Goal: Task Accomplishment & Management: Complete application form

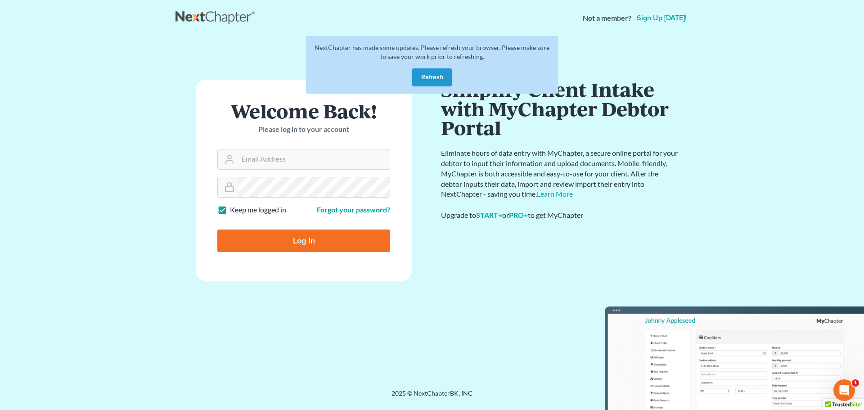
type input "[PERSON_NAME][EMAIL_ADDRESS][DOMAIN_NAME]"
click at [282, 233] on input "Log In" at bounding box center [303, 241] width 173 height 23
type input "Thinking..."
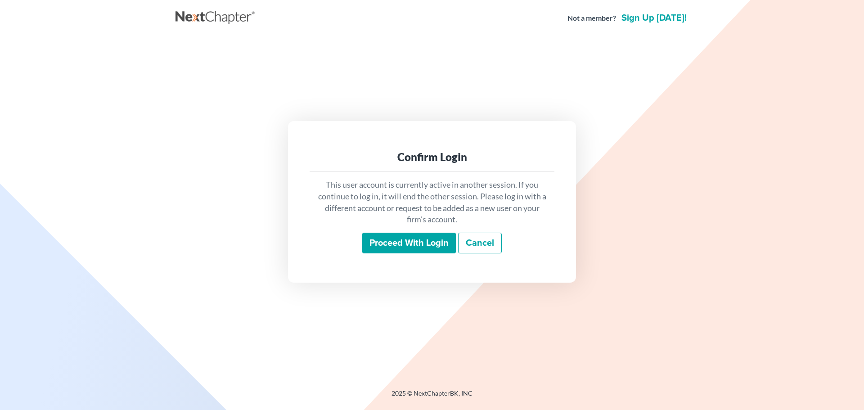
click at [402, 240] on input "Proceed with login" at bounding box center [409, 243] width 94 height 21
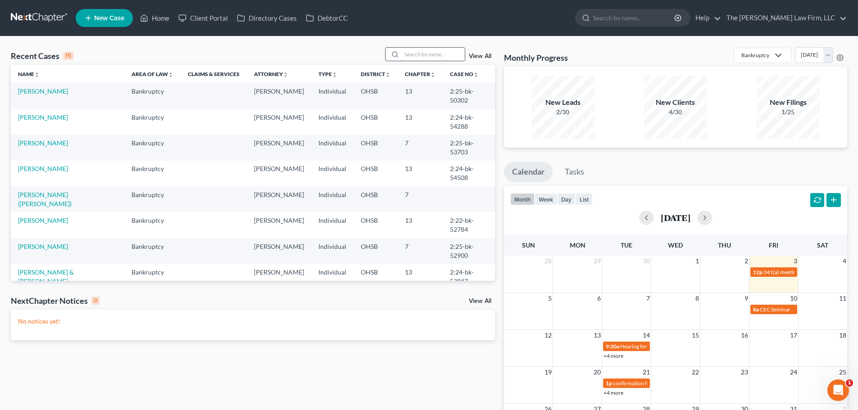
click at [444, 57] on input "search" at bounding box center [433, 54] width 63 height 13
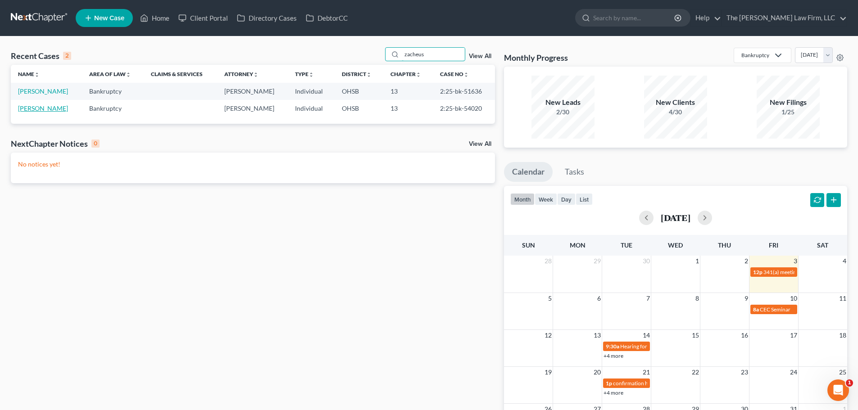
type input "zacheus"
click at [61, 108] on link "Hutchinson, Zacheus" at bounding box center [43, 108] width 50 height 8
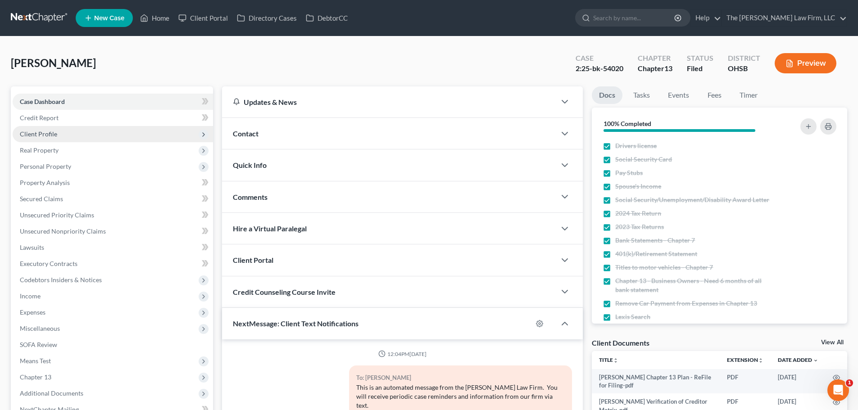
scroll to position [362, 0]
click at [45, 134] on span "Client Profile" at bounding box center [38, 134] width 37 height 8
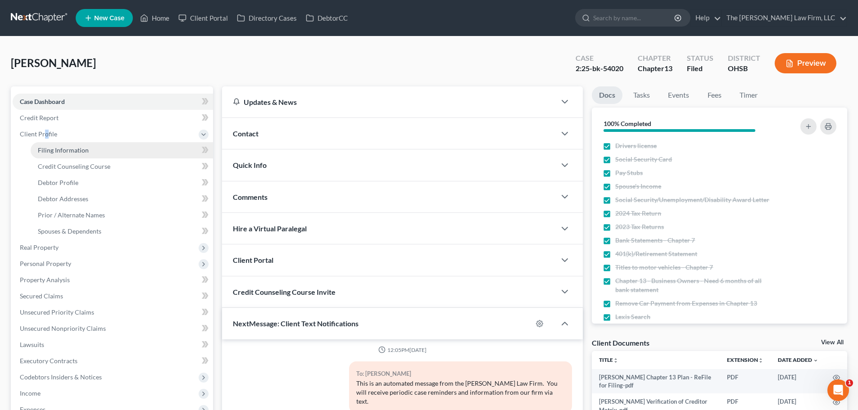
click at [50, 147] on span "Filing Information" at bounding box center [63, 150] width 51 height 8
select select "1"
select select "0"
select select "3"
select select "36"
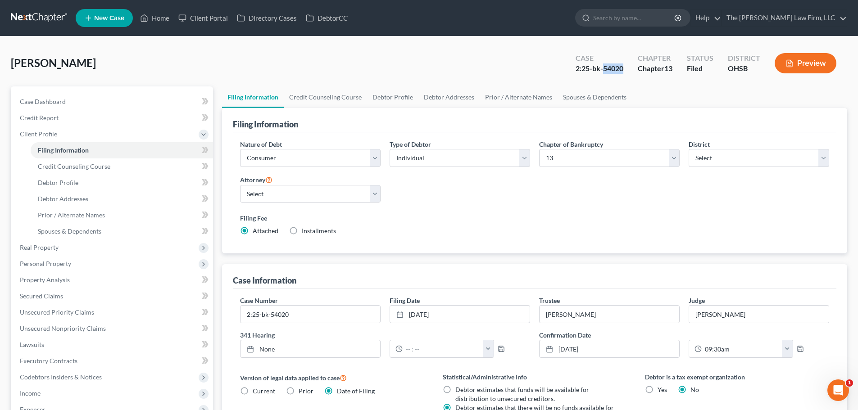
drag, startPoint x: 604, startPoint y: 70, endPoint x: 622, endPoint y: 78, distance: 19.9
click at [622, 78] on div "Case 2:25-bk-54020 Chapter Chapter 13 Status Filed District OHSB Preview" at bounding box center [706, 63] width 282 height 32
copy div "54020"
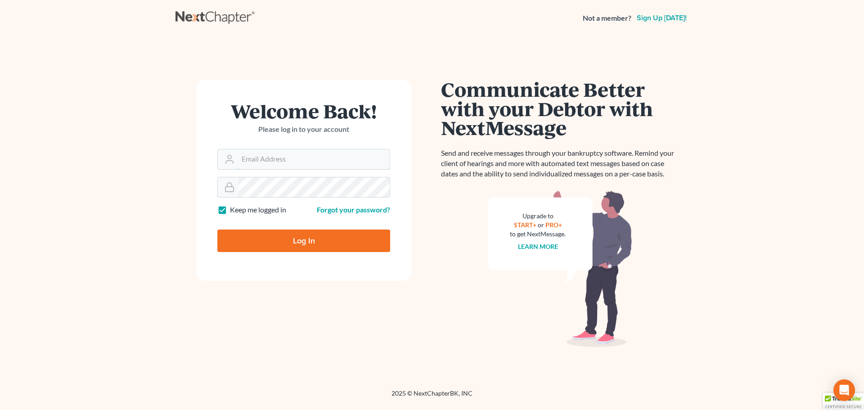
type input "[PERSON_NAME][EMAIL_ADDRESS][DOMAIN_NAME]"
click at [309, 244] on input "Log In" at bounding box center [303, 241] width 173 height 23
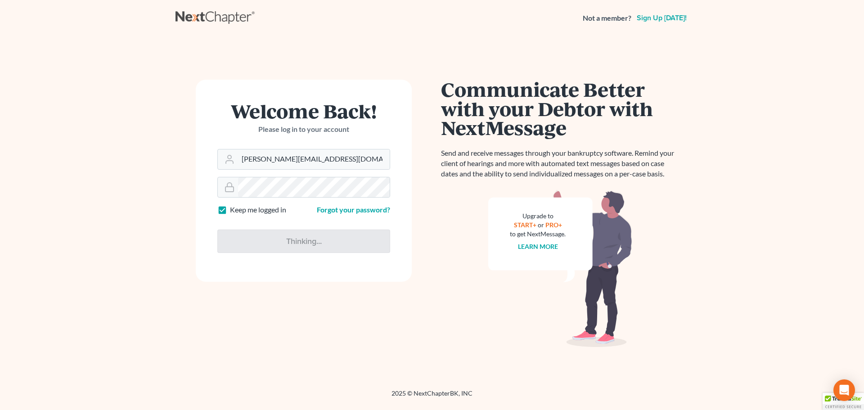
type input "Thinking..."
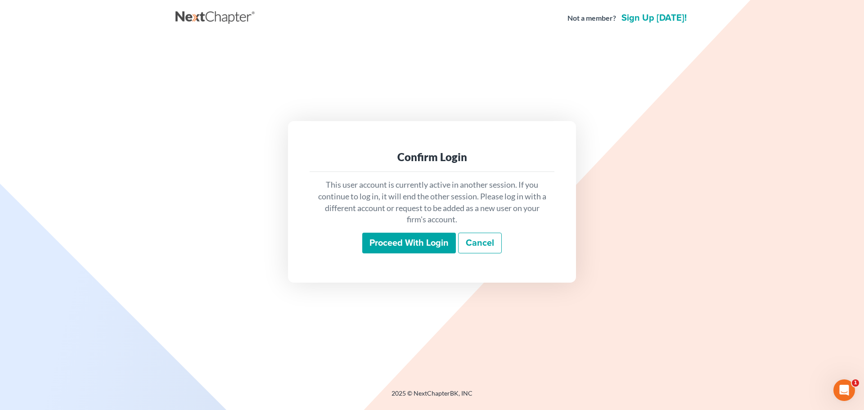
drag, startPoint x: 408, startPoint y: 241, endPoint x: 425, endPoint y: 233, distance: 18.5
click at [408, 241] on input "Proceed with login" at bounding box center [409, 243] width 94 height 21
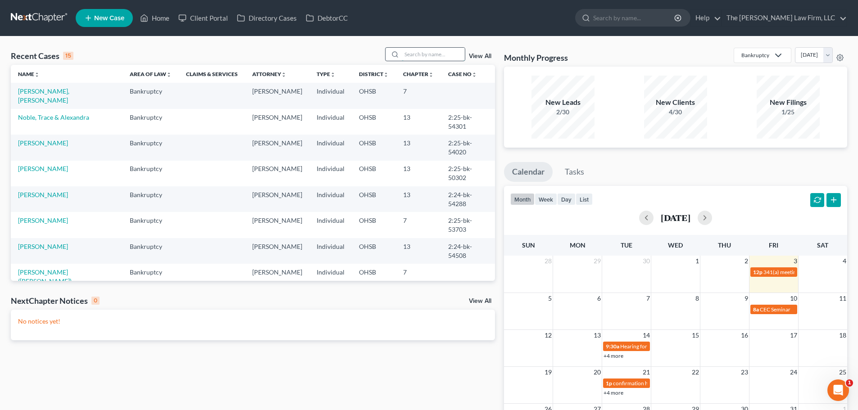
drag, startPoint x: 425, startPoint y: 49, endPoint x: 419, endPoint y: 53, distance: 7.7
click at [425, 49] on input "search" at bounding box center [433, 54] width 63 height 13
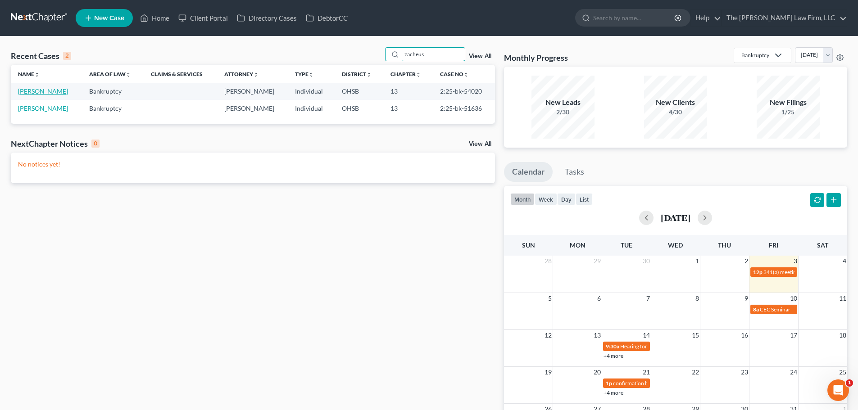
type input "zacheus"
click at [62, 93] on link "[PERSON_NAME]" at bounding box center [43, 91] width 50 height 8
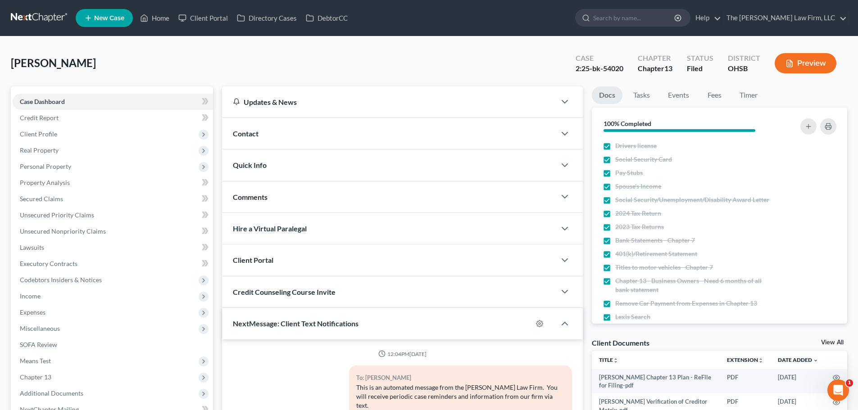
scroll to position [362, 0]
drag, startPoint x: 603, startPoint y: 67, endPoint x: 622, endPoint y: 69, distance: 18.6
click at [622, 69] on div "2:25-bk-54020" at bounding box center [599, 68] width 48 height 10
copy div "54020"
drag, startPoint x: 154, startPoint y: 21, endPoint x: 272, endPoint y: 29, distance: 118.3
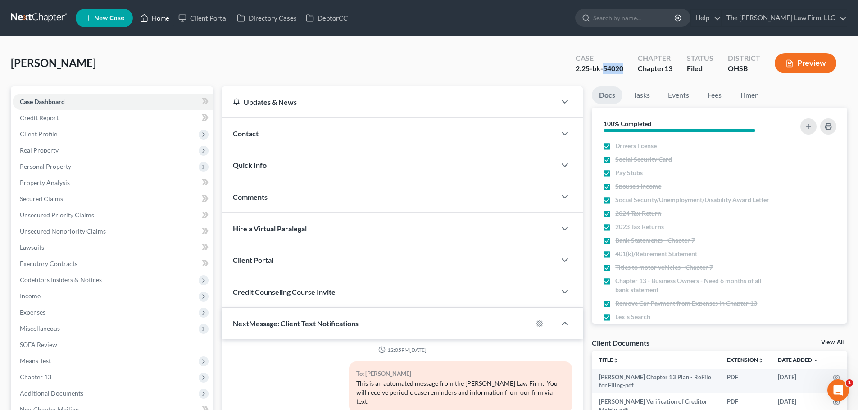
click at [154, 21] on link "Home" at bounding box center [155, 18] width 38 height 16
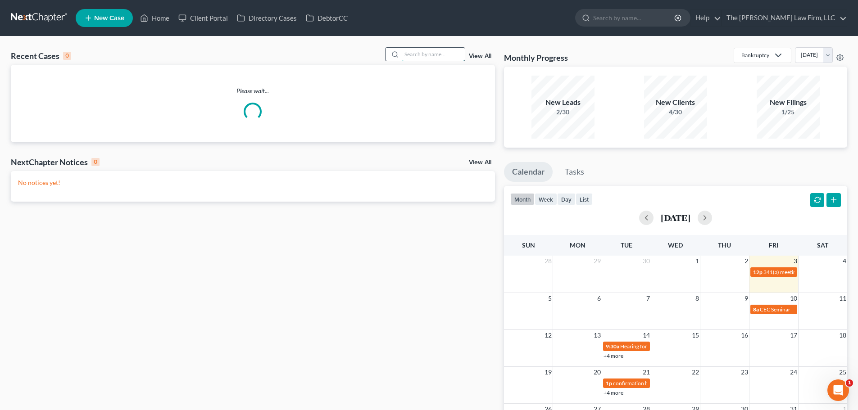
click at [432, 54] on input "search" at bounding box center [433, 54] width 63 height 13
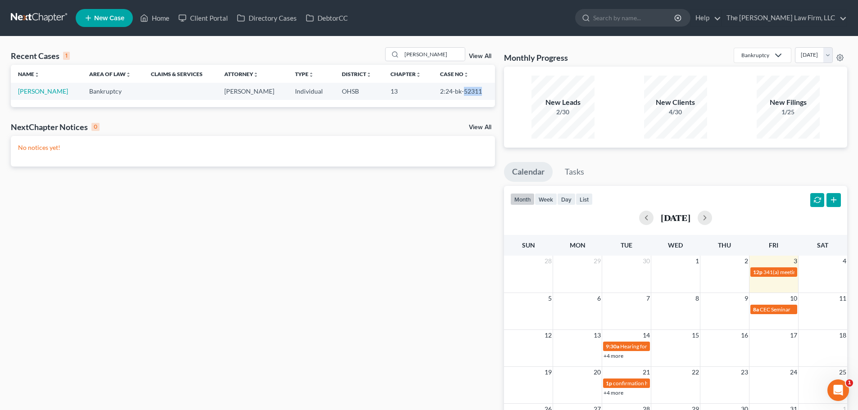
drag, startPoint x: 462, startPoint y: 91, endPoint x: 480, endPoint y: 97, distance: 19.4
click at [480, 97] on td "2:24-bk-52311" at bounding box center [464, 91] width 62 height 17
copy td "52311"
drag, startPoint x: 431, startPoint y: 50, endPoint x: 366, endPoint y: 55, distance: 65.1
click at [366, 55] on div "Recent Cases 1 [PERSON_NAME] View All" at bounding box center [253, 56] width 484 height 18
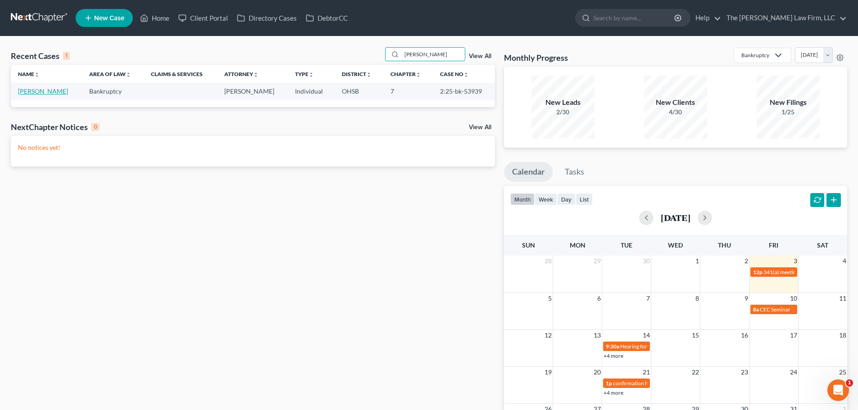
type input "[PERSON_NAME]"
click at [32, 91] on link "[PERSON_NAME]" at bounding box center [43, 91] width 50 height 8
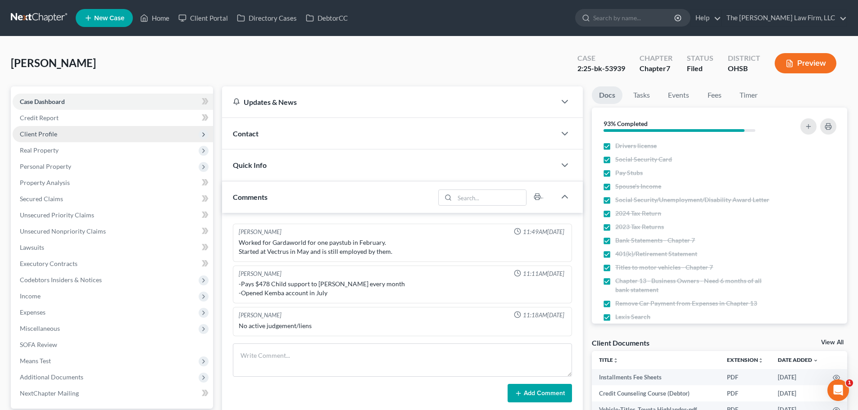
click at [45, 132] on span "Client Profile" at bounding box center [38, 134] width 37 height 8
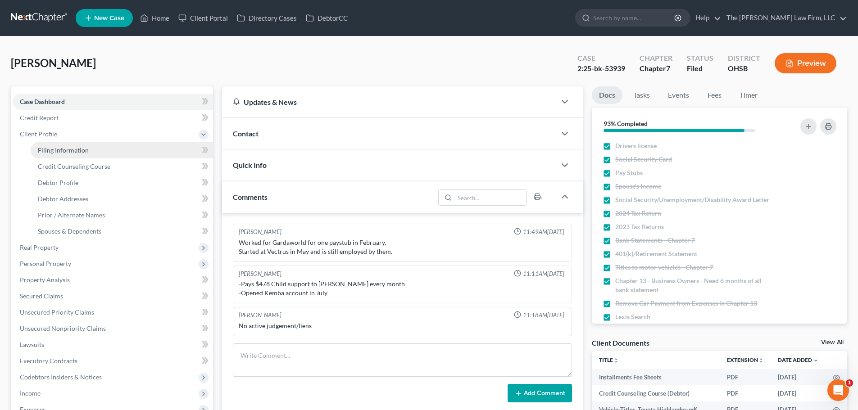
click at [64, 151] on span "Filing Information" at bounding box center [63, 150] width 51 height 8
select select "1"
select select "0"
select select "36"
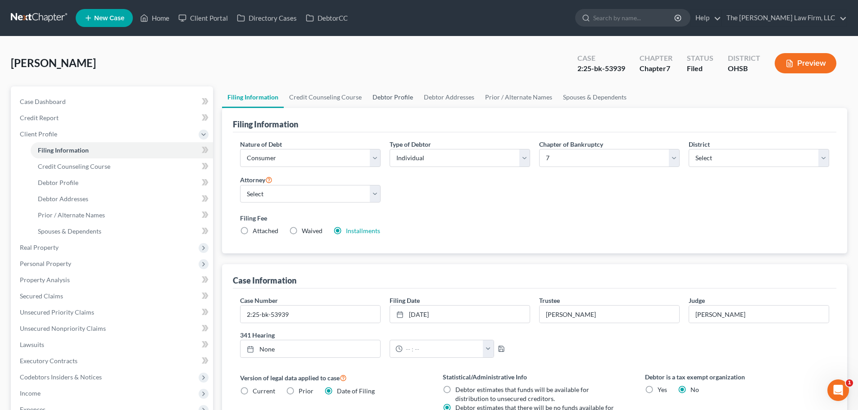
click at [399, 97] on link "Debtor Profile" at bounding box center [392, 97] width 51 height 22
select select "1"
select select "5"
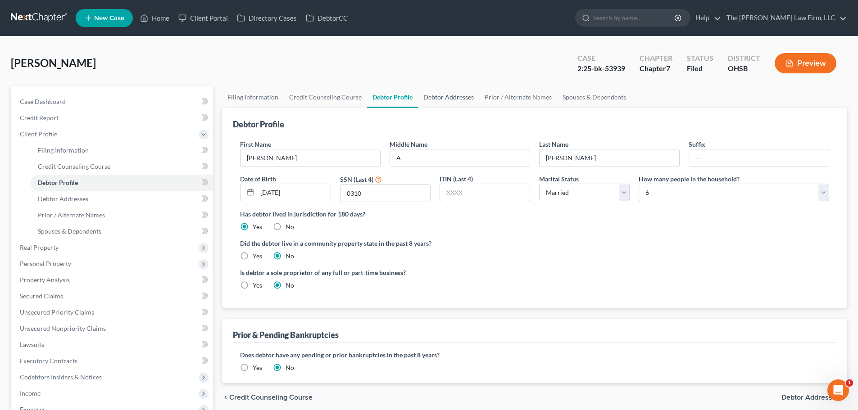
click at [439, 97] on link "Debtor Addresses" at bounding box center [448, 97] width 61 height 22
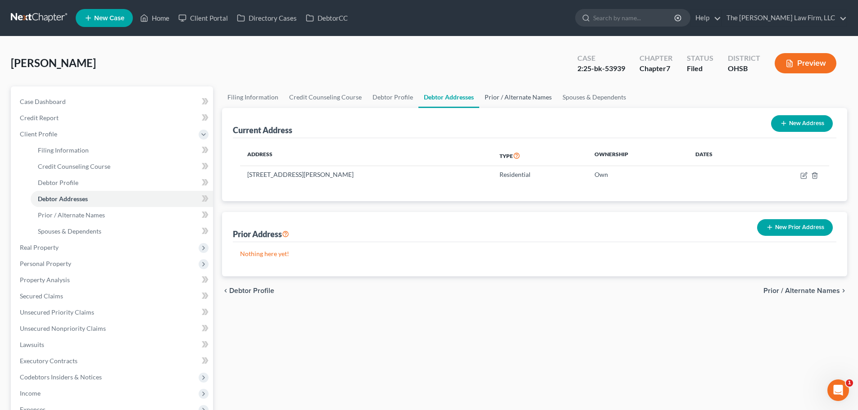
click at [503, 93] on link "Prior / Alternate Names" at bounding box center [518, 97] width 78 height 22
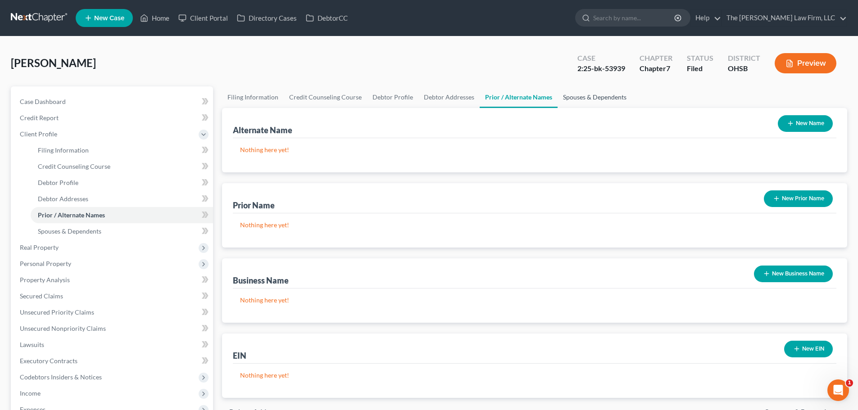
click at [571, 99] on link "Spouses & Dependents" at bounding box center [594, 97] width 74 height 22
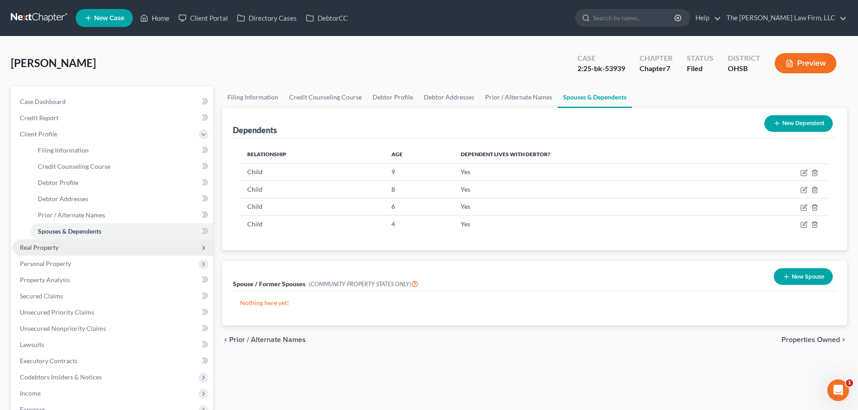
click at [44, 247] on span "Real Property" at bounding box center [39, 248] width 39 height 8
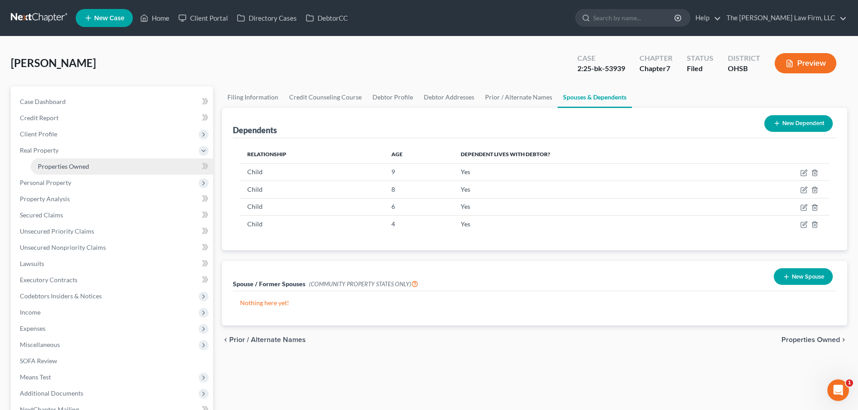
click at [68, 164] on span "Properties Owned" at bounding box center [63, 167] width 51 height 8
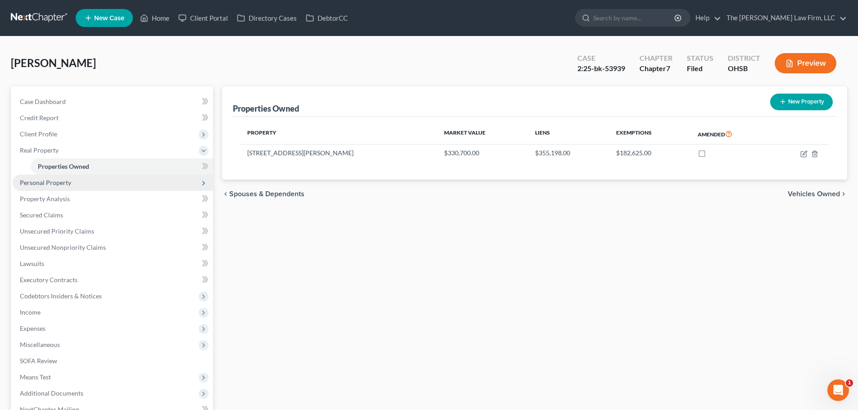
click at [45, 176] on span "Personal Property" at bounding box center [113, 183] width 200 height 16
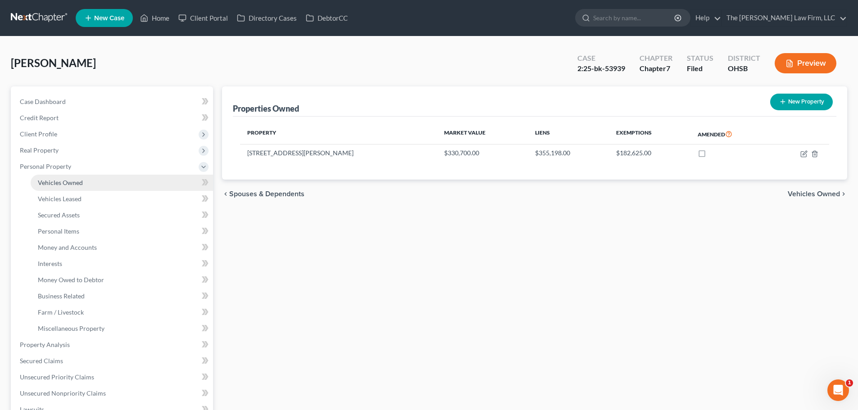
click at [62, 181] on span "Vehicles Owned" at bounding box center [60, 183] width 45 height 8
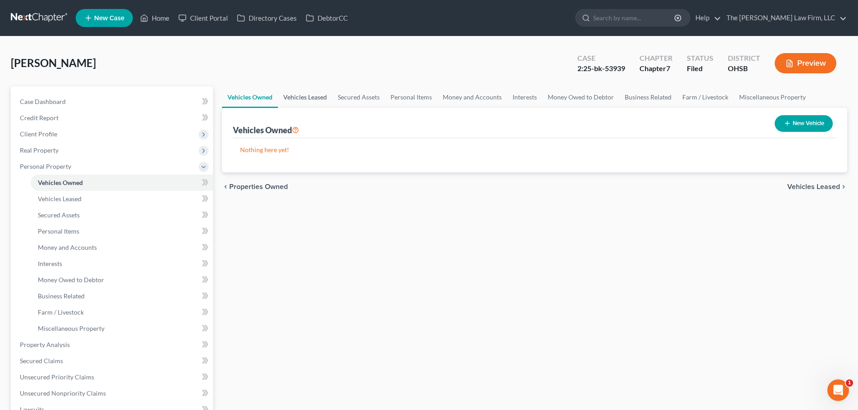
click at [314, 98] on link "Vehicles Leased" at bounding box center [305, 97] width 54 height 22
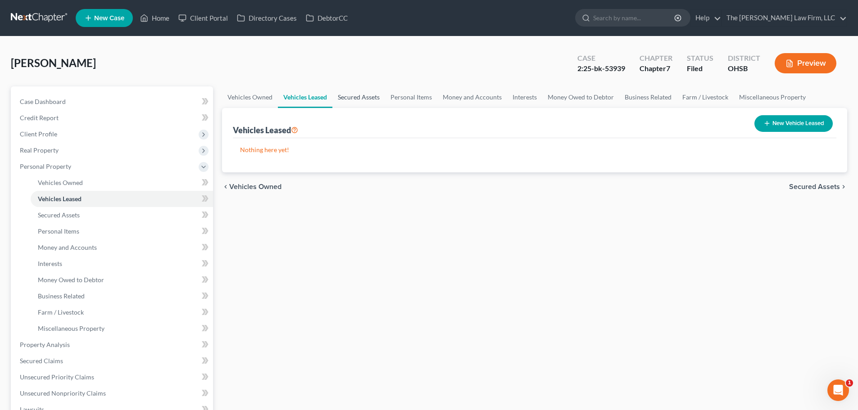
click at [361, 96] on link "Secured Assets" at bounding box center [358, 97] width 53 height 22
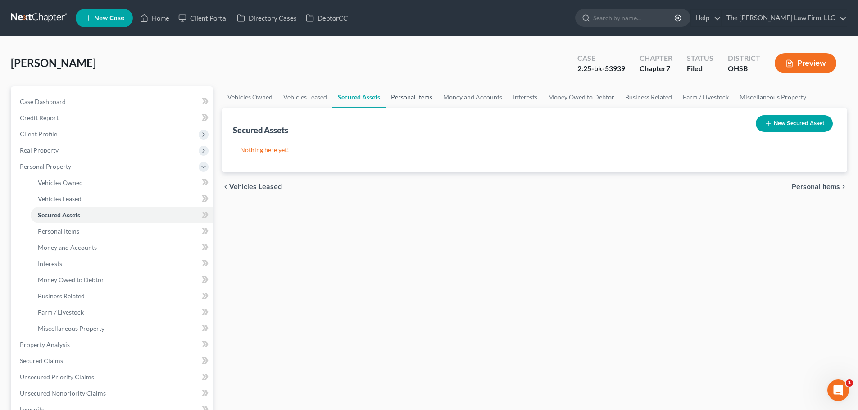
click at [416, 98] on link "Personal Items" at bounding box center [411, 97] width 52 height 22
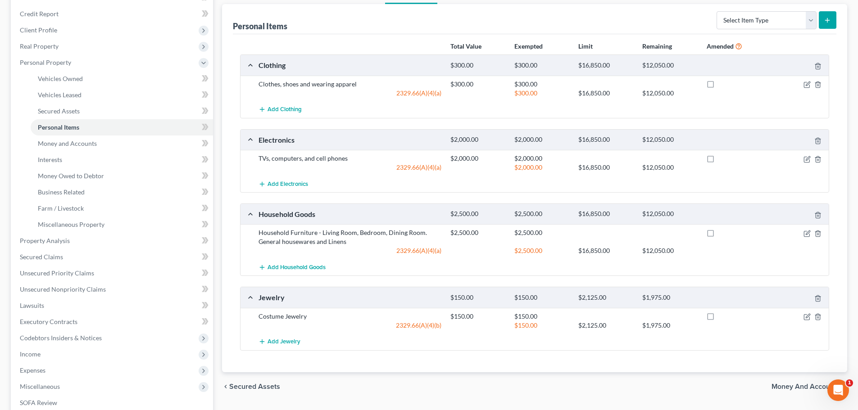
scroll to position [90, 0]
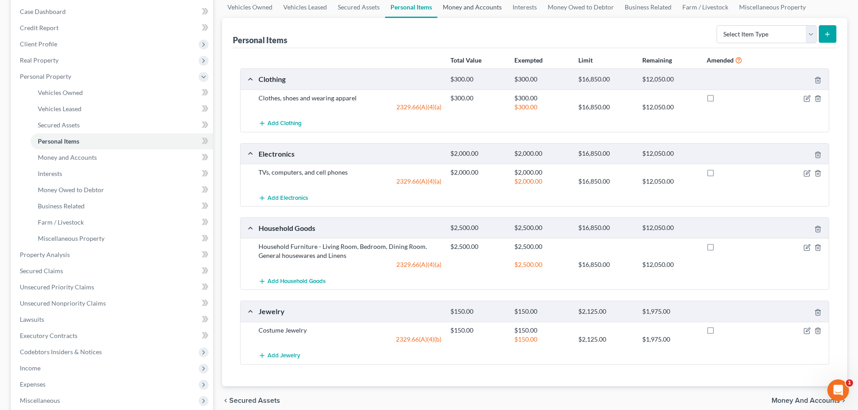
click at [484, 8] on link "Money and Accounts" at bounding box center [472, 7] width 70 height 22
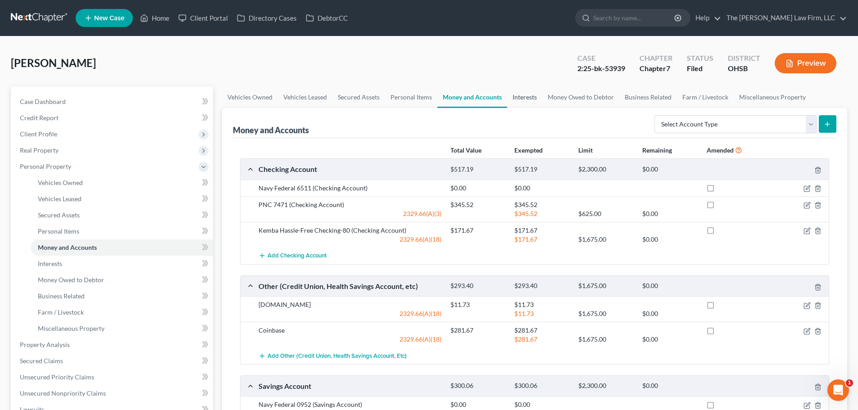
click at [529, 99] on link "Interests" at bounding box center [524, 97] width 35 height 22
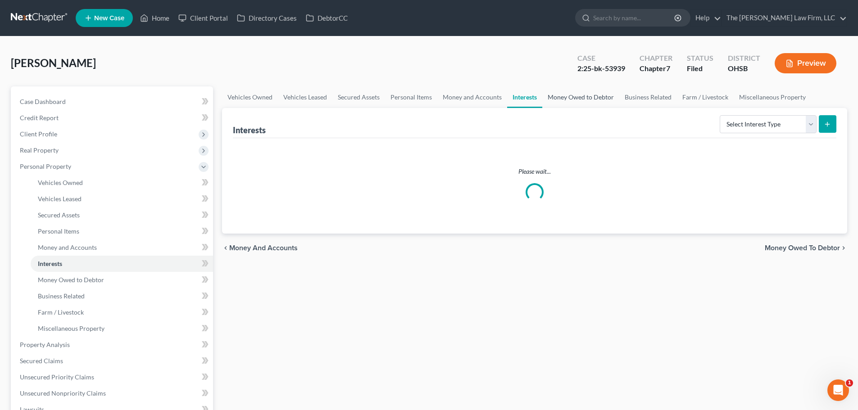
click at [571, 100] on link "Money Owed to Debtor" at bounding box center [580, 97] width 77 height 22
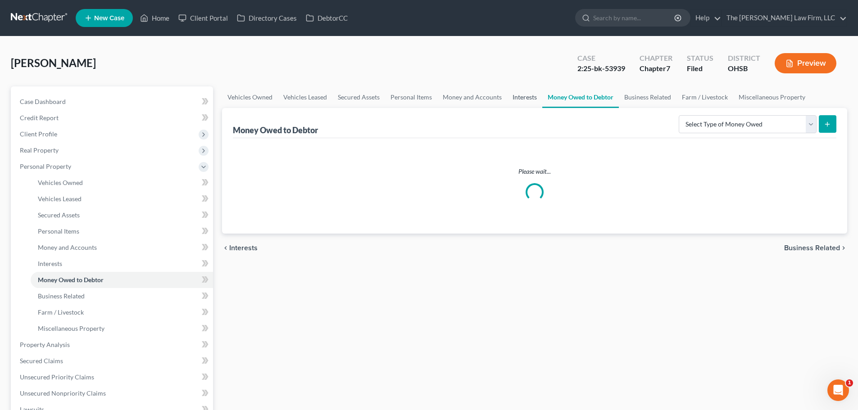
click at [525, 98] on link "Interests" at bounding box center [524, 97] width 35 height 22
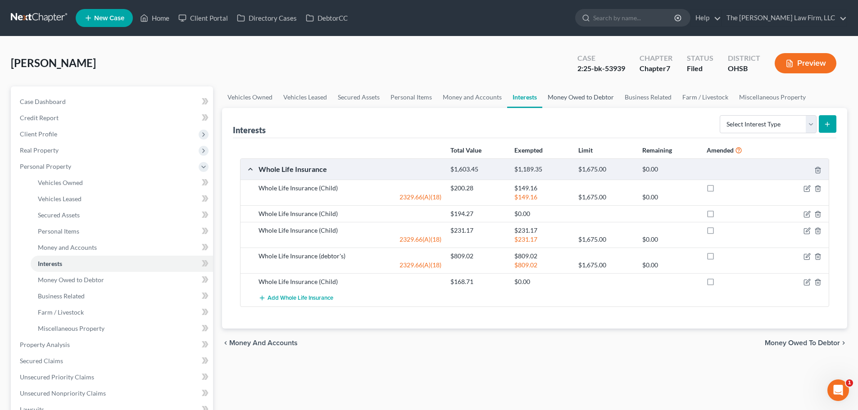
click at [566, 96] on link "Money Owed to Debtor" at bounding box center [580, 97] width 77 height 22
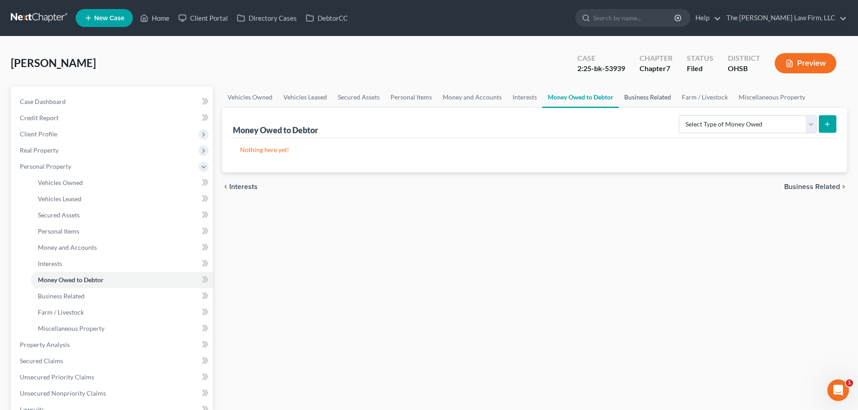
click at [636, 94] on link "Business Related" at bounding box center [648, 97] width 58 height 22
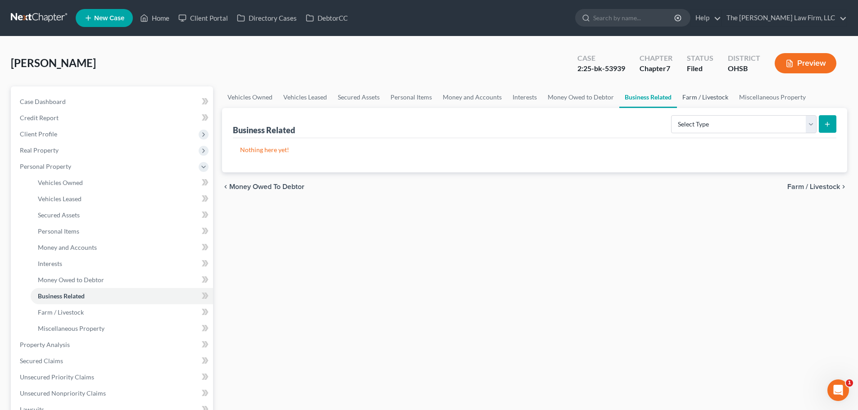
click at [701, 98] on link "Farm / Livestock" at bounding box center [705, 97] width 57 height 22
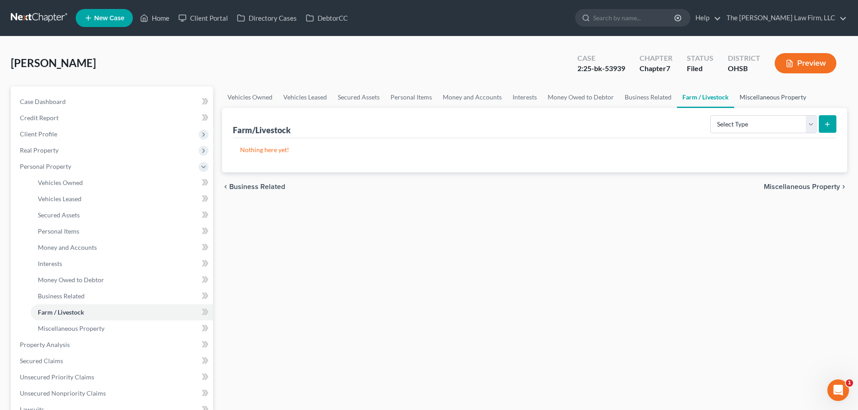
click at [758, 98] on link "Miscellaneous Property" at bounding box center [772, 97] width 77 height 22
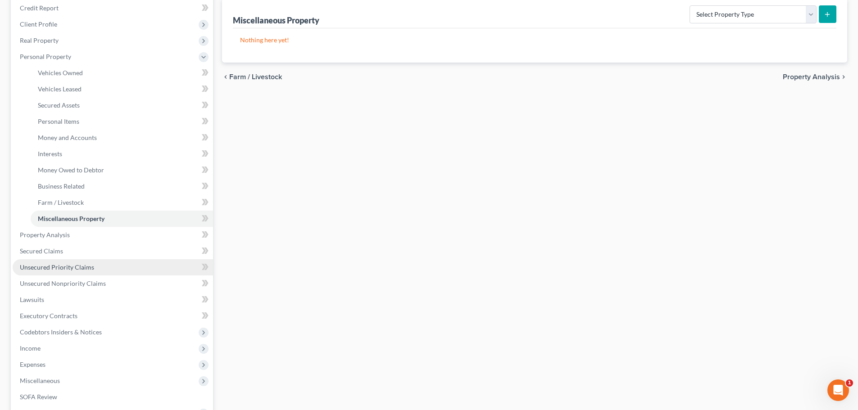
scroll to position [135, 0]
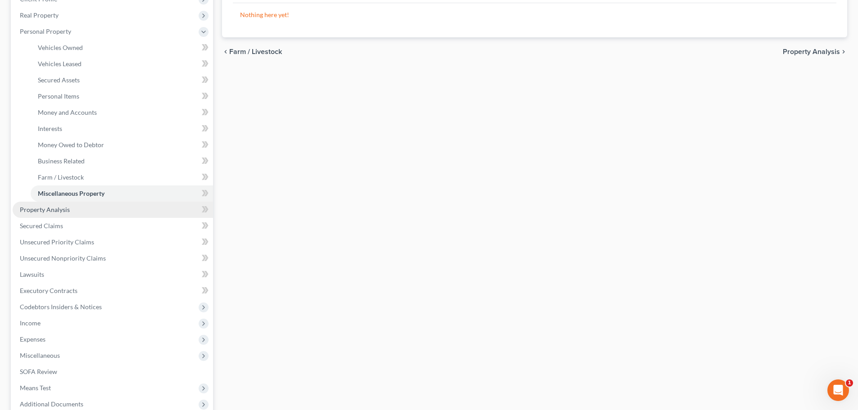
click at [40, 208] on span "Property Analysis" at bounding box center [45, 210] width 50 height 8
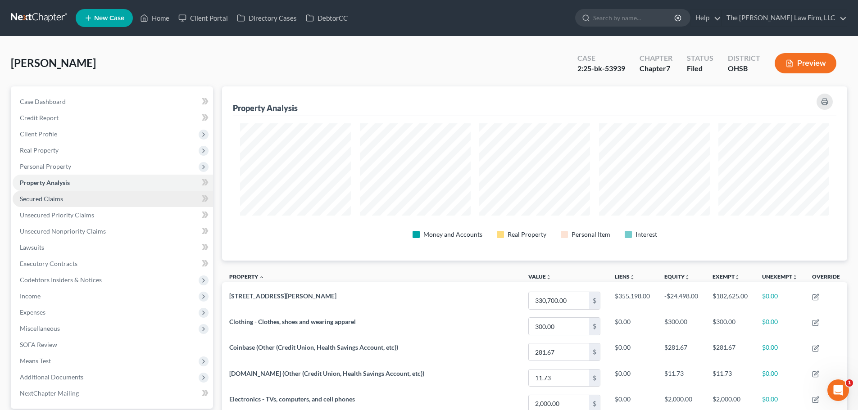
click at [40, 201] on span "Secured Claims" at bounding box center [41, 199] width 43 height 8
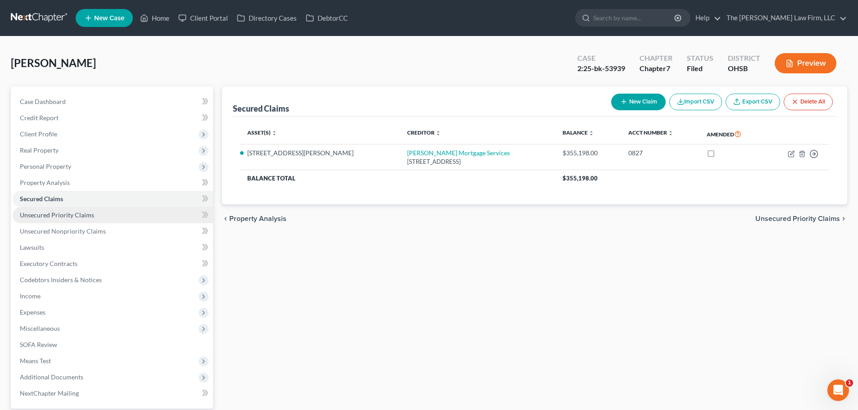
click at [39, 214] on span "Unsecured Priority Claims" at bounding box center [57, 215] width 74 height 8
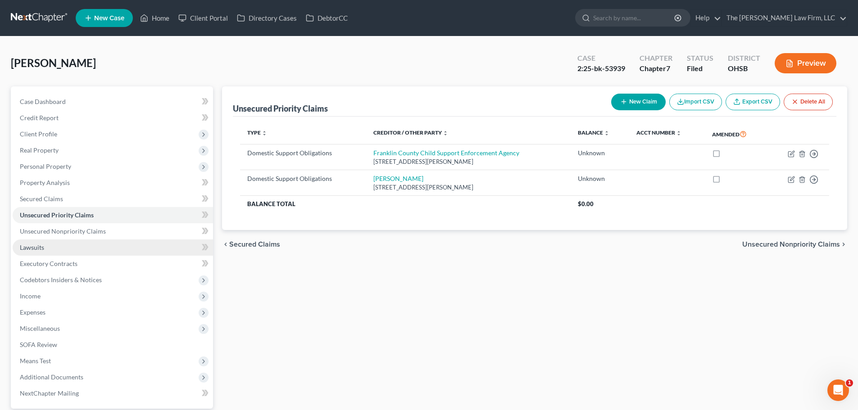
click at [36, 247] on span "Lawsuits" at bounding box center [32, 248] width 24 height 8
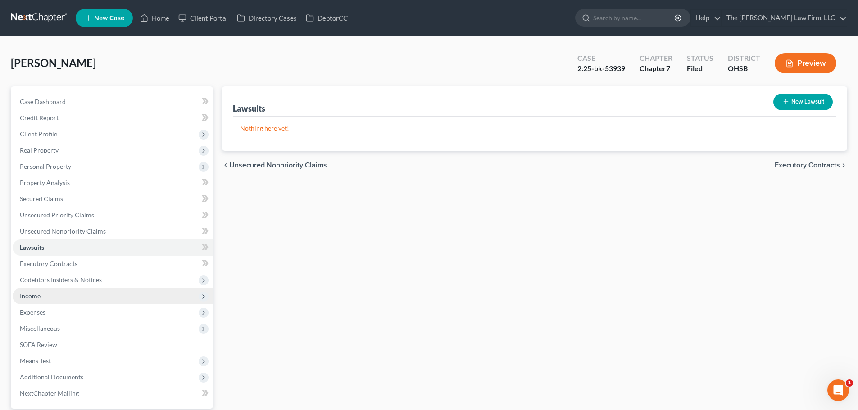
click at [33, 294] on span "Income" at bounding box center [30, 296] width 21 height 8
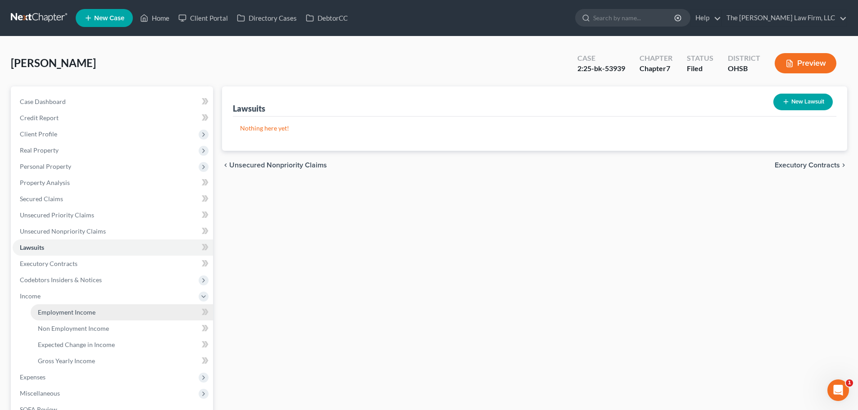
click at [50, 308] on span "Employment Income" at bounding box center [67, 312] width 58 height 8
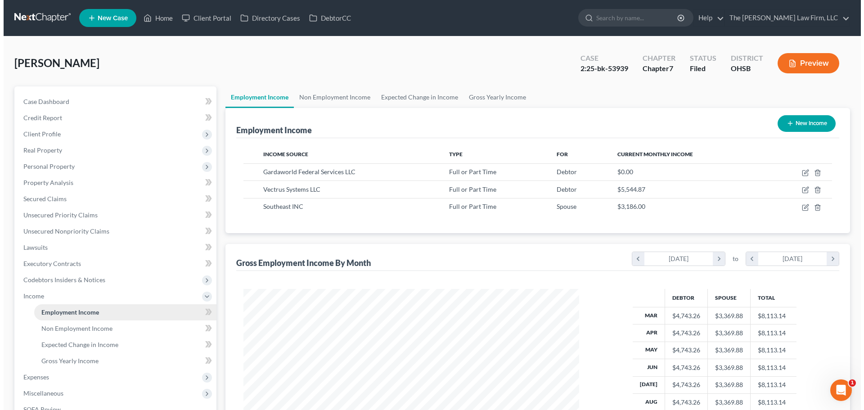
scroll to position [168, 354]
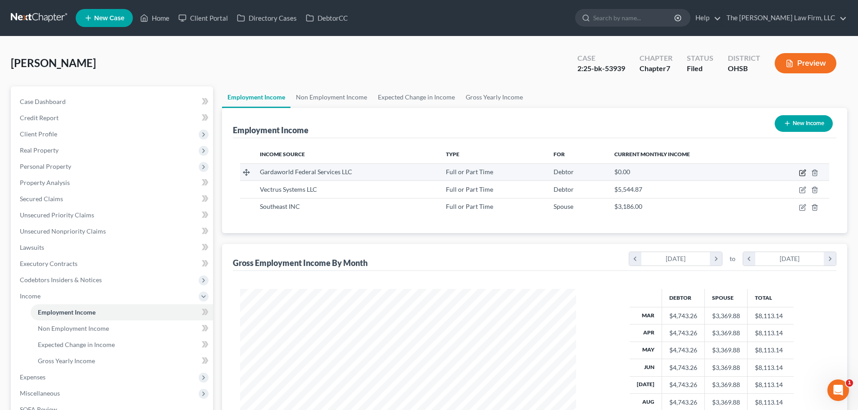
click at [804, 172] on icon "button" at bounding box center [802, 172] width 7 height 7
select select "0"
select select "48"
select select "2"
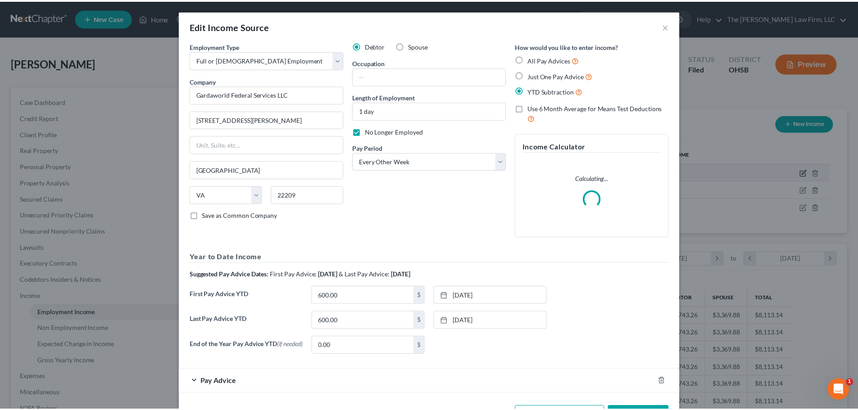
scroll to position [169, 357]
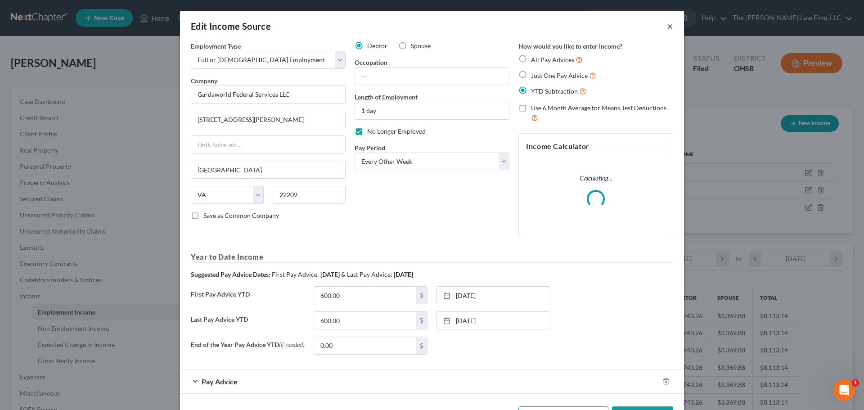
click at [667, 26] on button "×" at bounding box center [670, 26] width 6 height 11
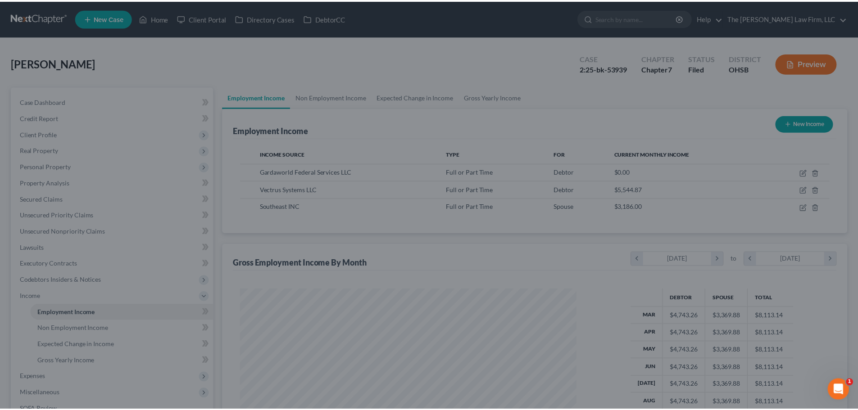
scroll to position [450043, 449858]
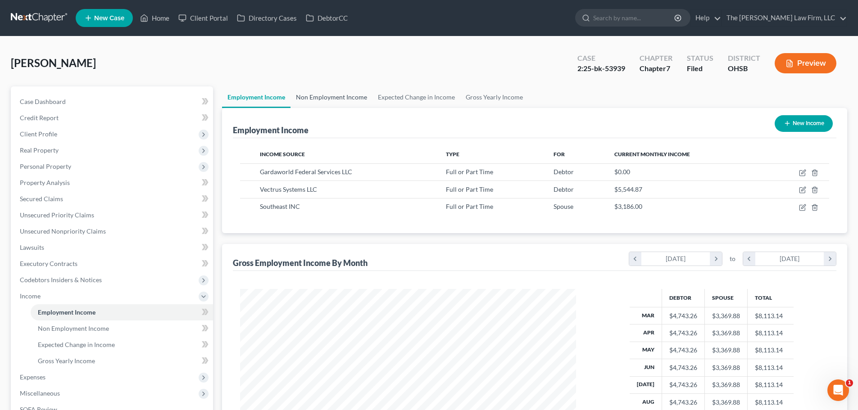
click at [336, 97] on link "Non Employment Income" at bounding box center [331, 97] width 82 height 22
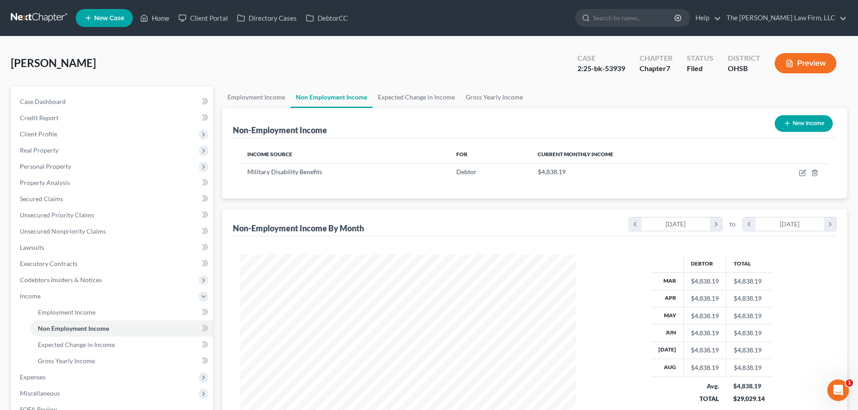
scroll to position [168, 354]
click at [429, 99] on link "Expected Change in Income" at bounding box center [416, 97] width 88 height 22
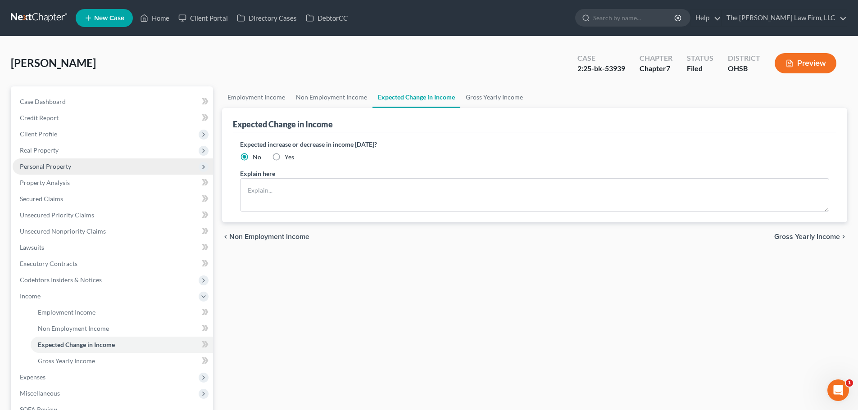
click at [32, 168] on span "Personal Property" at bounding box center [45, 167] width 51 height 8
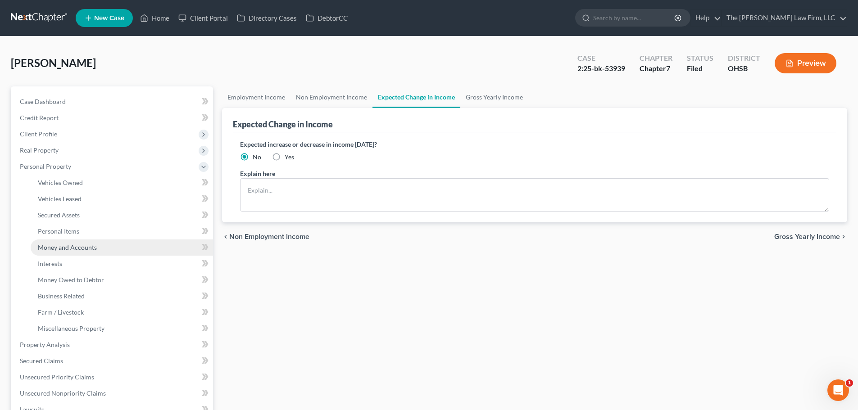
click at [62, 244] on span "Money and Accounts" at bounding box center [67, 248] width 59 height 8
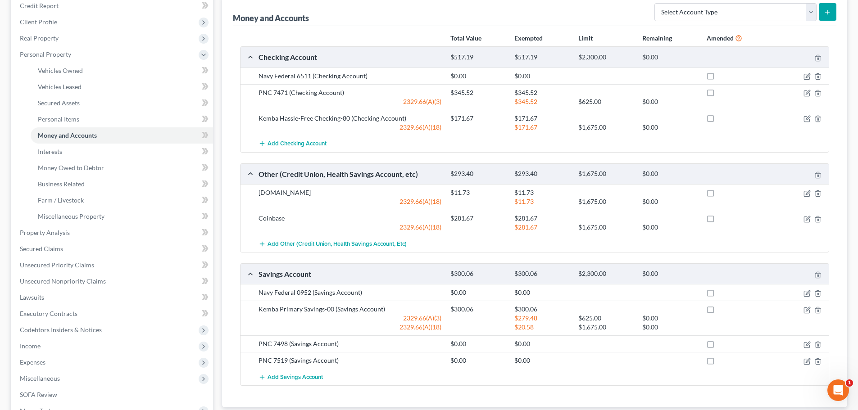
scroll to position [112, 0]
click at [43, 349] on span "Income" at bounding box center [113, 347] width 200 height 16
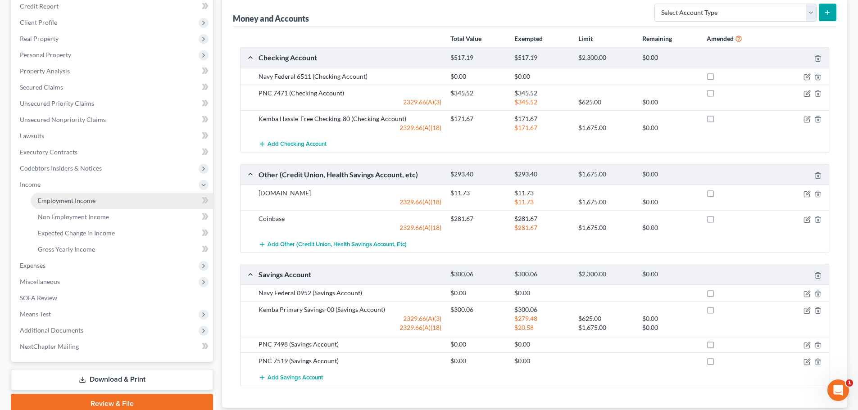
click at [87, 197] on span "Employment Income" at bounding box center [67, 201] width 58 height 8
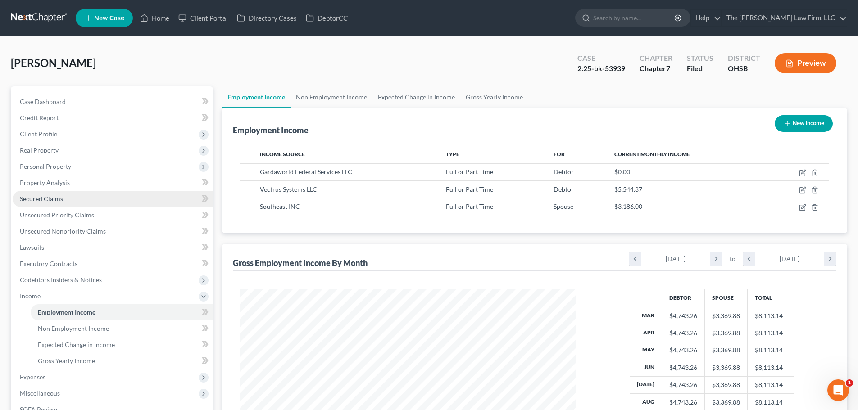
scroll to position [168, 354]
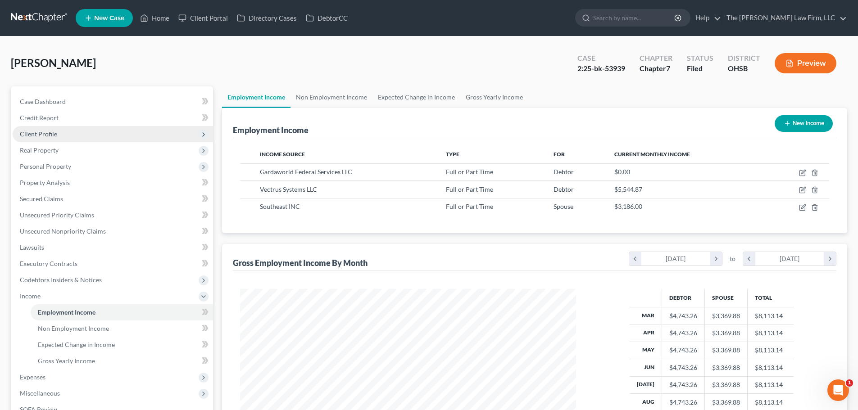
click at [51, 132] on span "Client Profile" at bounding box center [38, 134] width 37 height 8
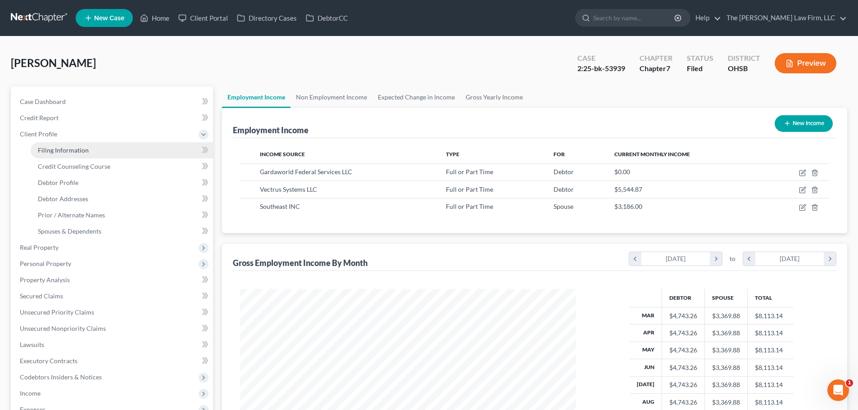
drag, startPoint x: 66, startPoint y: 149, endPoint x: 77, endPoint y: 153, distance: 12.1
click at [66, 149] on span "Filing Information" at bounding box center [63, 150] width 51 height 8
select select "1"
select select "0"
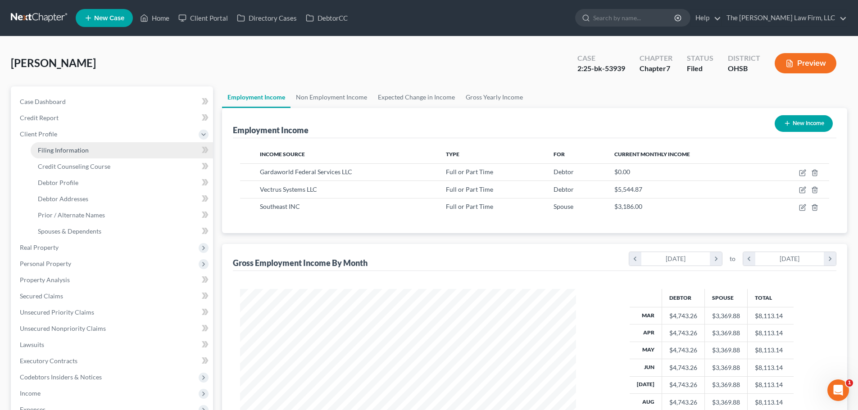
select select "62"
select select "2"
select select "36"
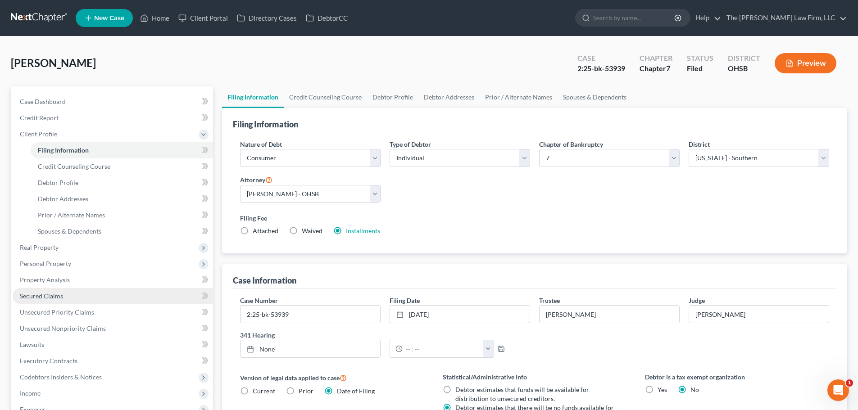
scroll to position [183, 0]
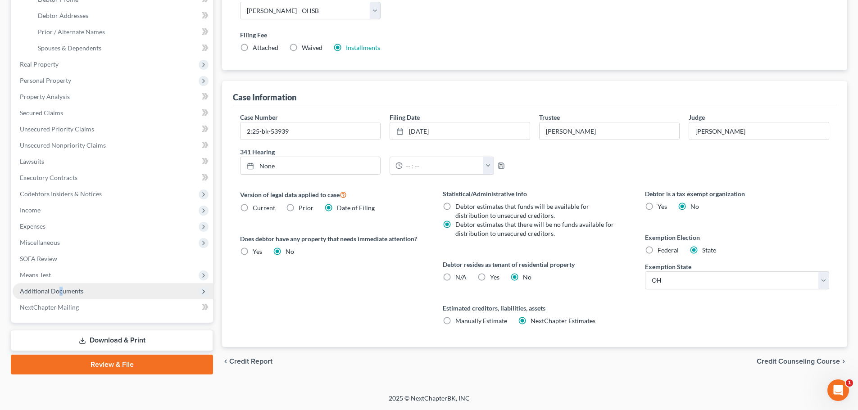
drag, startPoint x: 59, startPoint y: 292, endPoint x: 67, endPoint y: 295, distance: 8.5
click at [60, 292] on span "Additional Documents" at bounding box center [51, 291] width 63 height 8
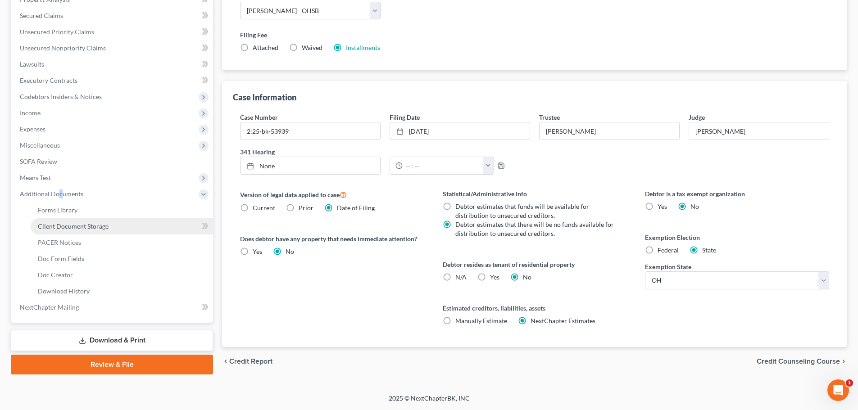
click at [81, 228] on span "Client Document Storage" at bounding box center [73, 226] width 71 height 8
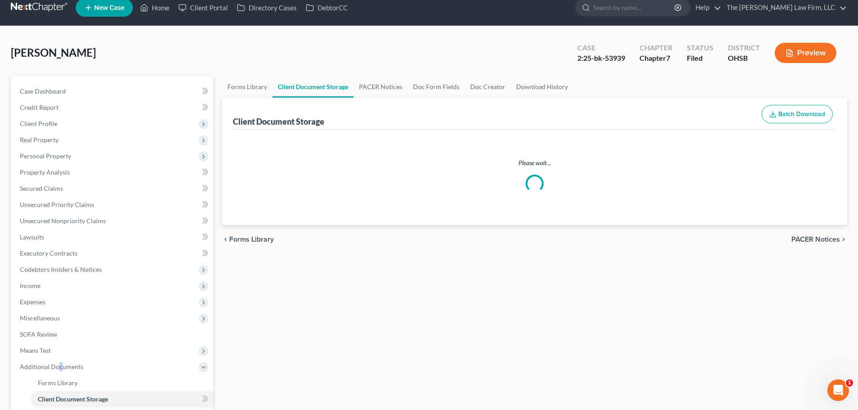
select select "52"
select select "61"
select select "7"
select select "37"
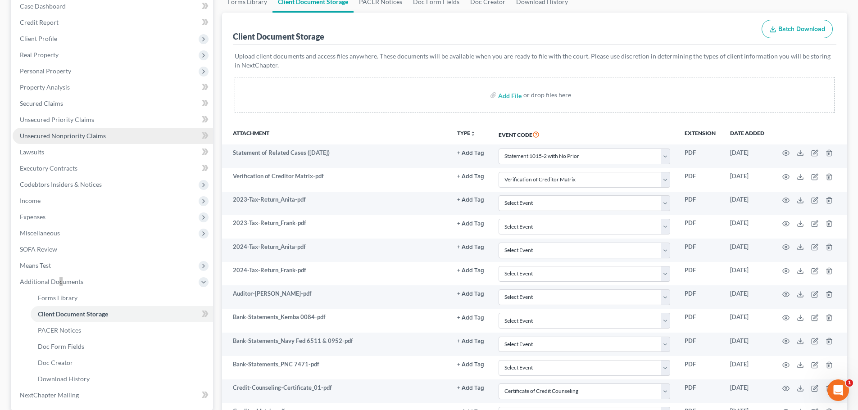
scroll to position [93, 0]
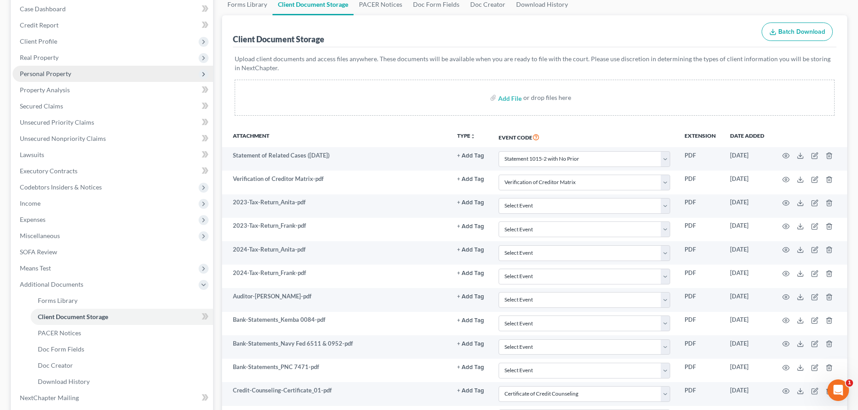
drag, startPoint x: 49, startPoint y: 75, endPoint x: 55, endPoint y: 79, distance: 7.1
click at [49, 75] on span "Personal Property" at bounding box center [45, 74] width 51 height 8
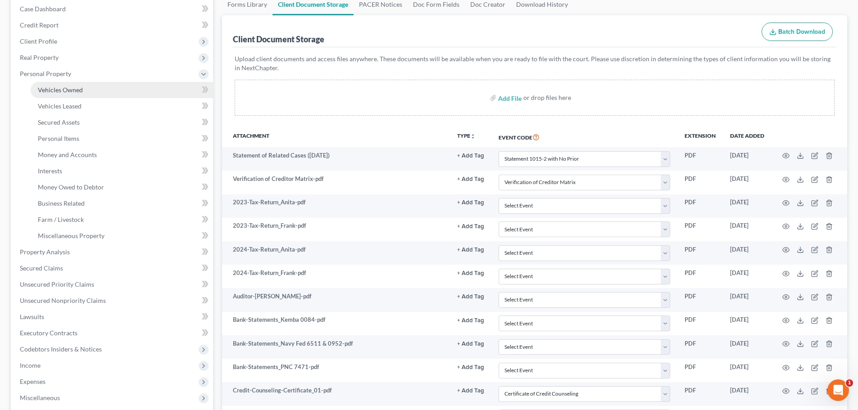
click at [65, 90] on span "Vehicles Owned" at bounding box center [60, 90] width 45 height 8
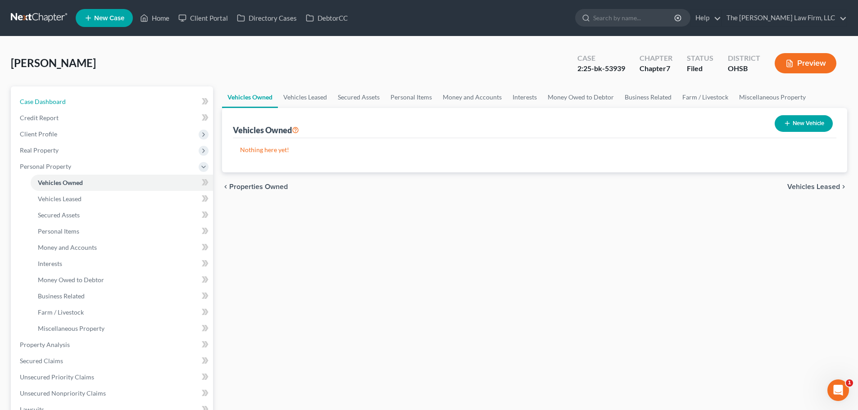
drag, startPoint x: 37, startPoint y: 100, endPoint x: 217, endPoint y: 172, distance: 193.8
click at [37, 100] on span "Case Dashboard" at bounding box center [43, 102] width 46 height 8
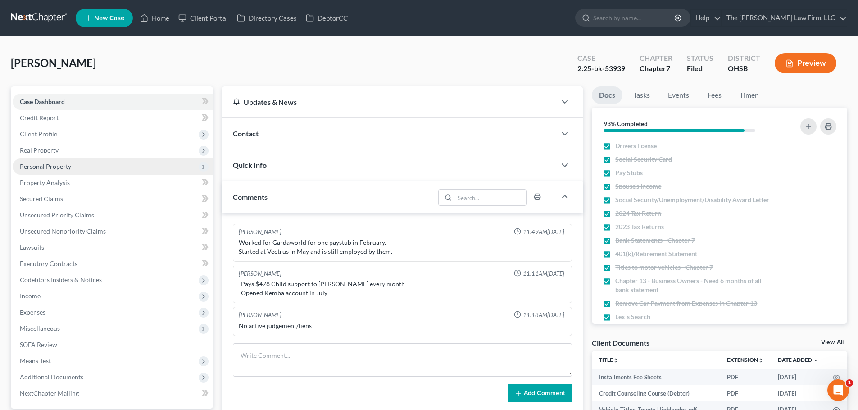
click at [43, 167] on span "Personal Property" at bounding box center [45, 167] width 51 height 8
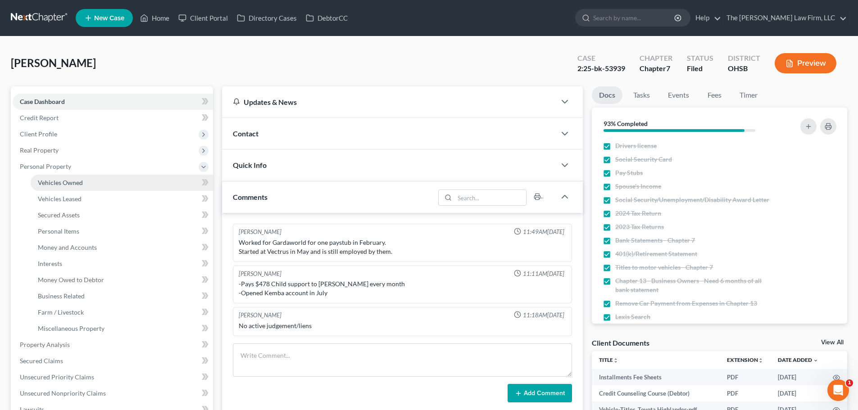
click at [48, 184] on span "Vehicles Owned" at bounding box center [60, 183] width 45 height 8
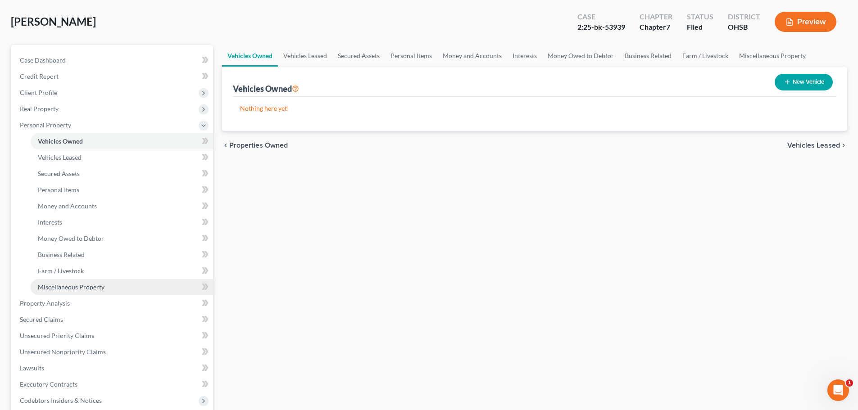
scroll to position [135, 0]
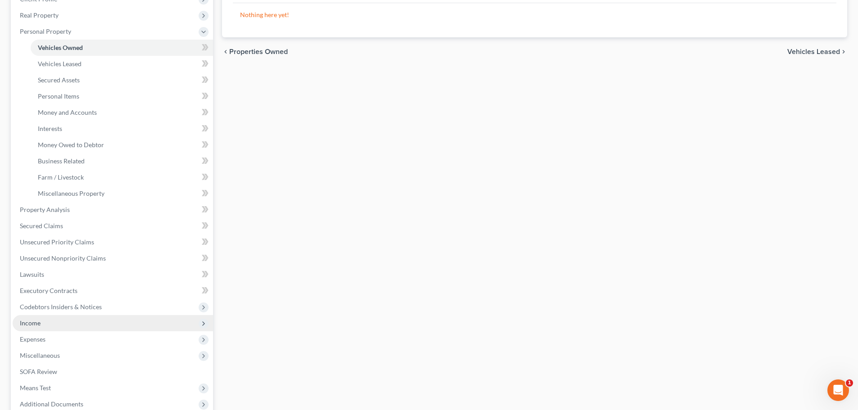
click at [38, 325] on span "Income" at bounding box center [30, 323] width 21 height 8
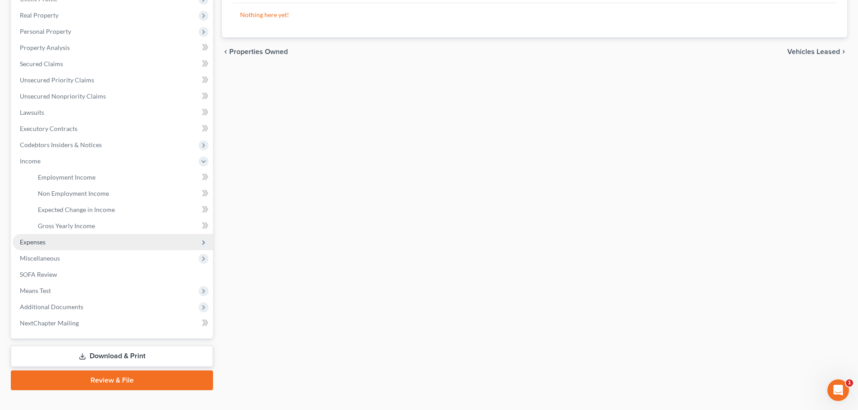
click at [40, 242] on span "Expenses" at bounding box center [33, 242] width 26 height 8
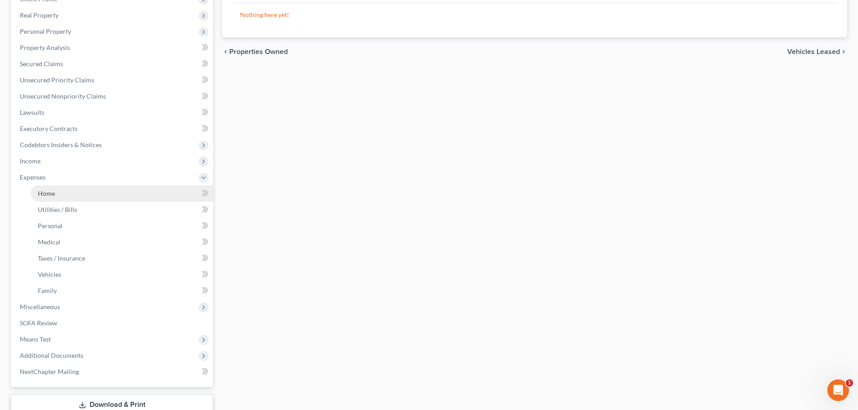
click at [54, 194] on span "Home" at bounding box center [46, 194] width 17 height 8
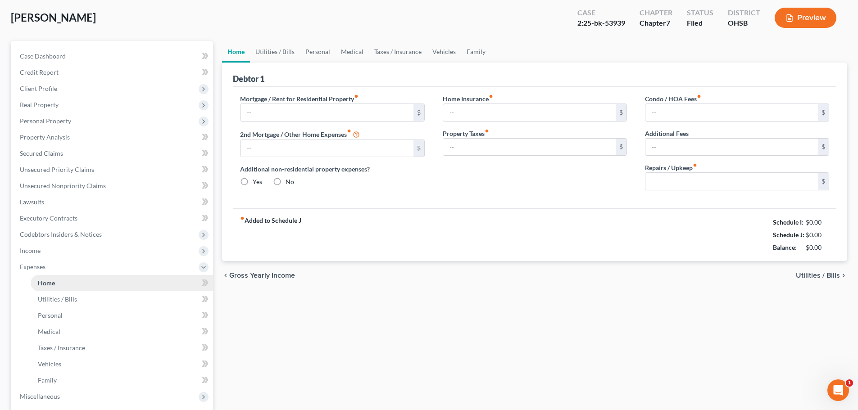
type input "2,259.20"
type input "0.00"
radio input "true"
type input "0.00"
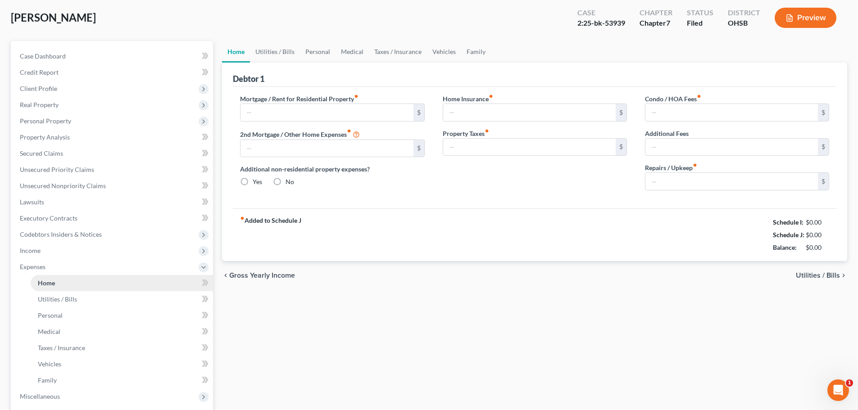
type input "8.33"
type input "0.00"
type input "600.00"
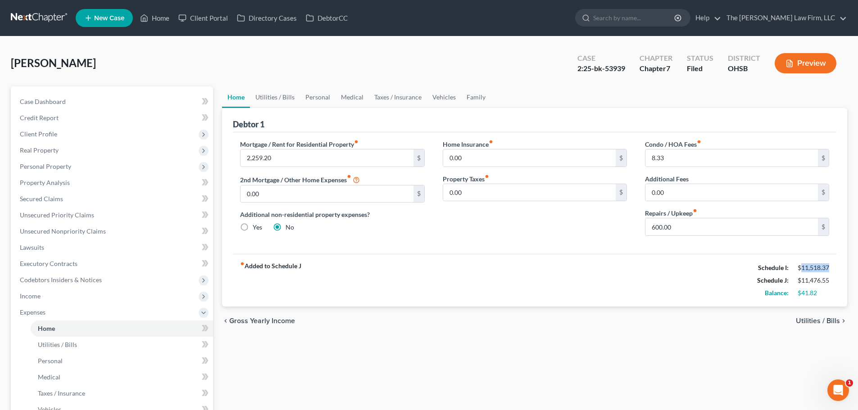
drag, startPoint x: 801, startPoint y: 266, endPoint x: 831, endPoint y: 270, distance: 30.4
click at [831, 270] on div "$11,518.37" at bounding box center [813, 267] width 41 height 9
copy div "11,518.37"
drag, startPoint x: 802, startPoint y: 279, endPoint x: 830, endPoint y: 280, distance: 28.4
click at [830, 280] on div "$11,476.55" at bounding box center [813, 280] width 41 height 9
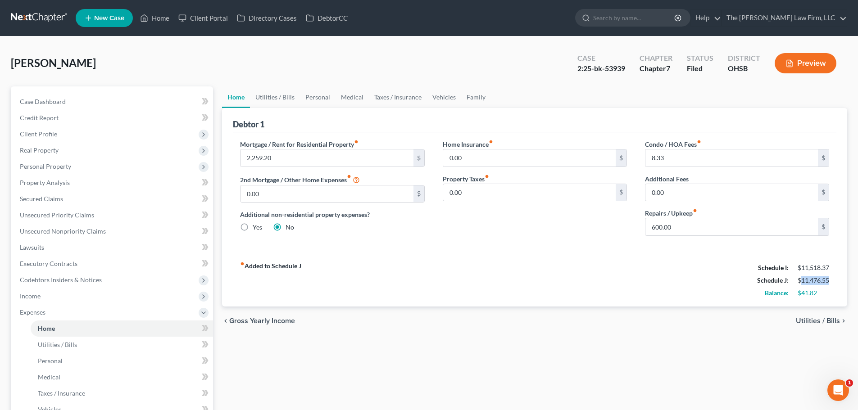
copy div "11,476.55"
drag, startPoint x: 800, startPoint y: 292, endPoint x: 816, endPoint y: 296, distance: 15.7
click at [816, 296] on div "$41.82" at bounding box center [813, 293] width 32 height 9
copy div "41.82"
drag, startPoint x: 800, startPoint y: 267, endPoint x: 830, endPoint y: 272, distance: 30.1
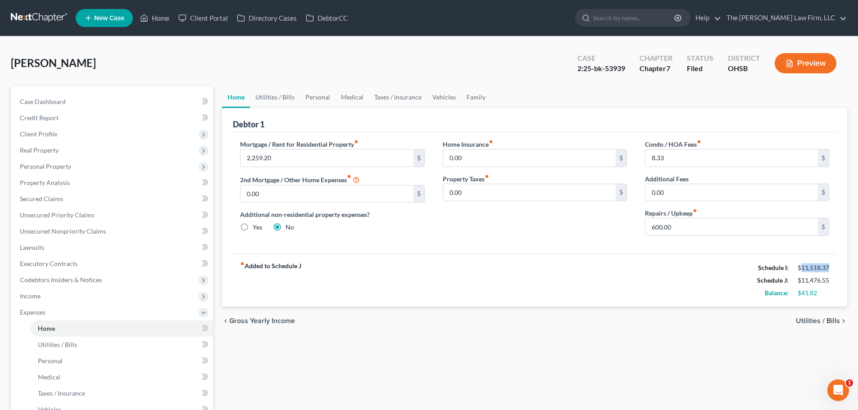
click at [830, 272] on div "$11,518.37" at bounding box center [813, 267] width 41 height 9
copy div "11,518.37"
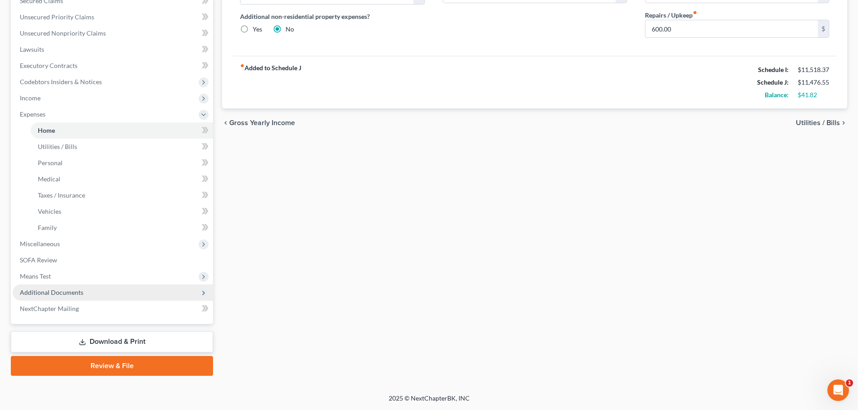
click at [50, 289] on span "Additional Documents" at bounding box center [51, 293] width 63 height 8
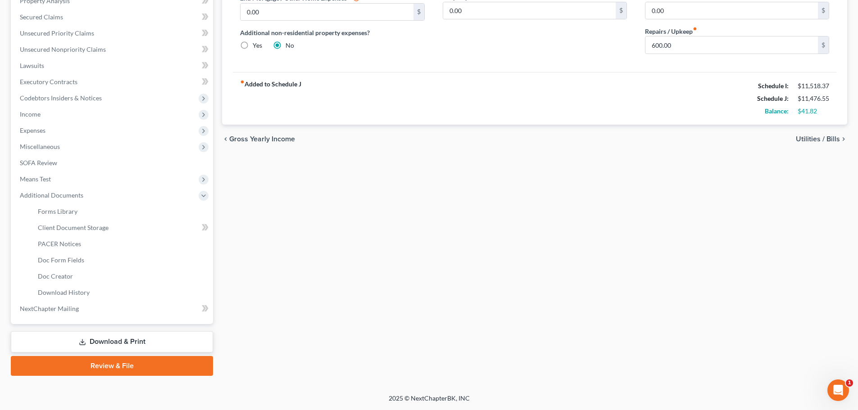
scroll to position [182, 0]
click at [81, 231] on span "Client Document Storage" at bounding box center [73, 228] width 71 height 8
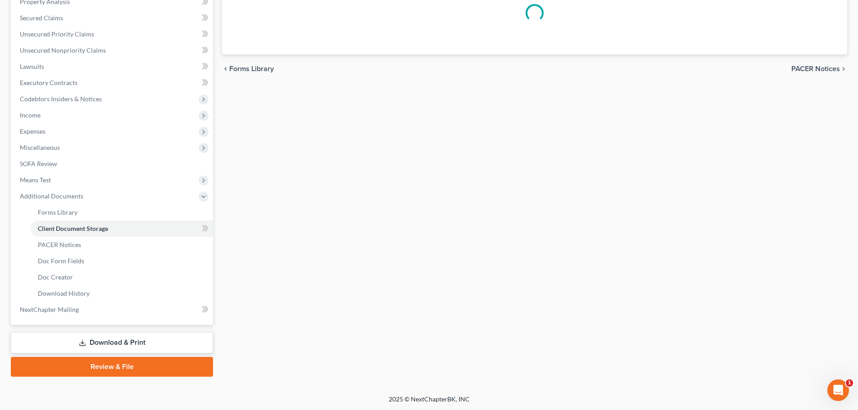
scroll to position [58, 0]
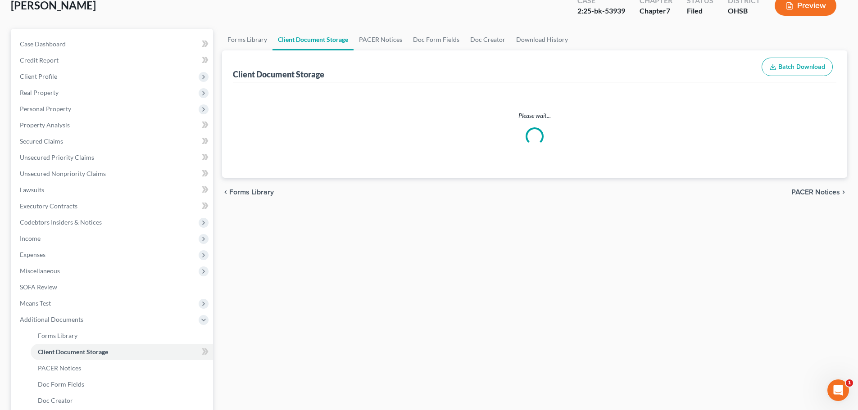
select select "52"
select select "61"
select select "7"
select select "37"
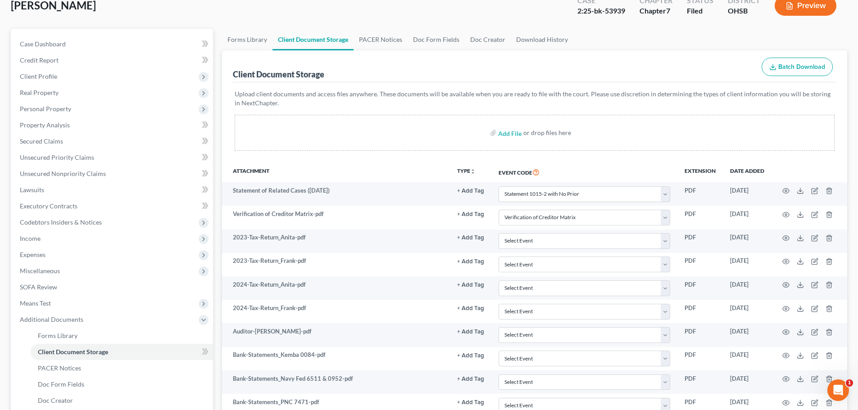
scroll to position [0, 0]
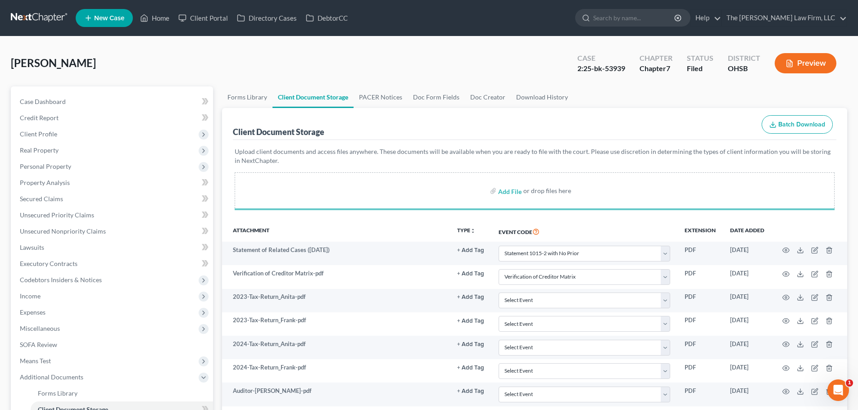
select select "52"
select select "61"
select select "7"
select select "37"
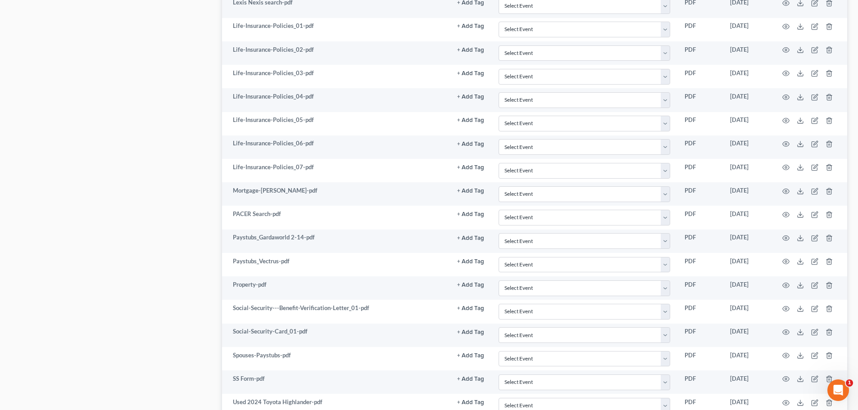
scroll to position [747, 0]
